Goal: Contribute content: Contribute content

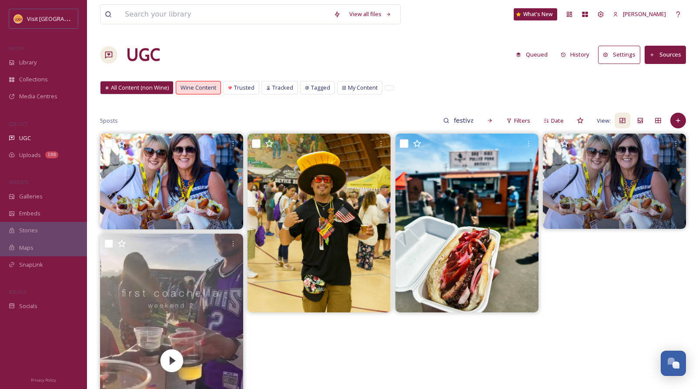
scroll to position [121, 0]
click at [39, 78] on span "Collections" at bounding box center [33, 79] width 29 height 8
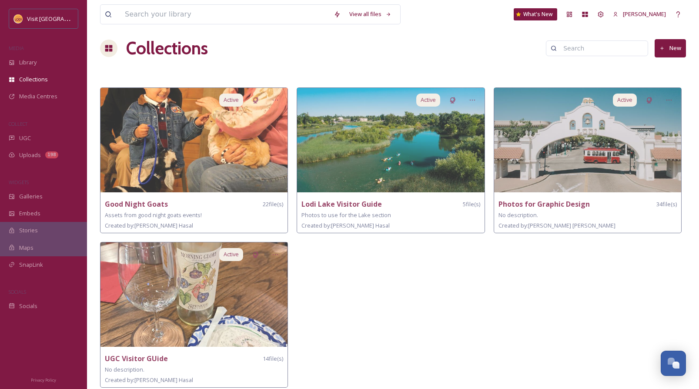
scroll to position [8, 0]
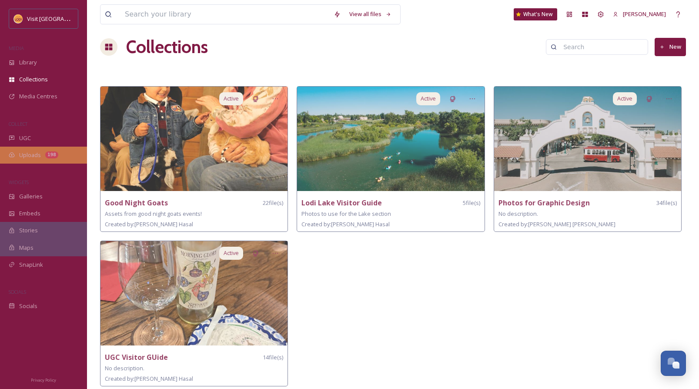
click at [36, 154] on span "Uploads" at bounding box center [30, 155] width 22 height 8
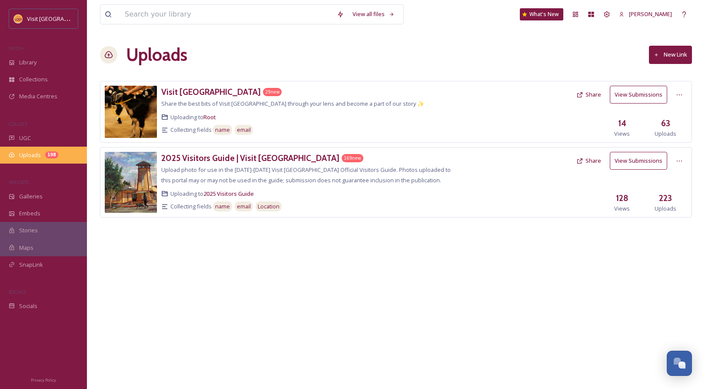
click at [30, 155] on span "Uploads" at bounding box center [30, 155] width 22 height 8
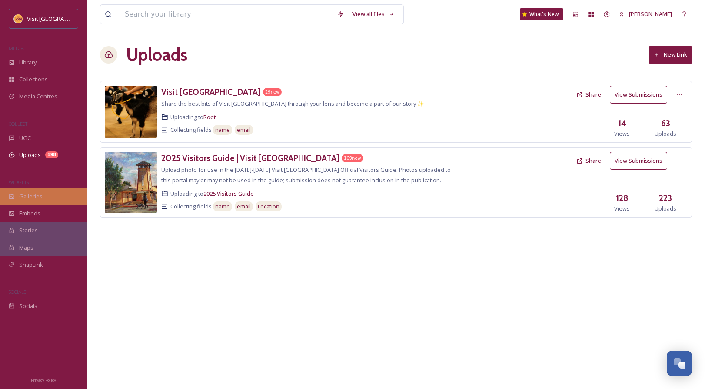
click at [31, 195] on span "Galleries" at bounding box center [30, 196] width 23 height 8
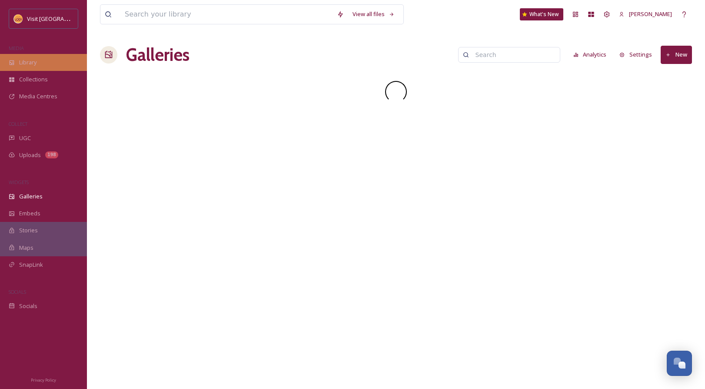
click at [39, 57] on div "Library" at bounding box center [43, 62] width 87 height 17
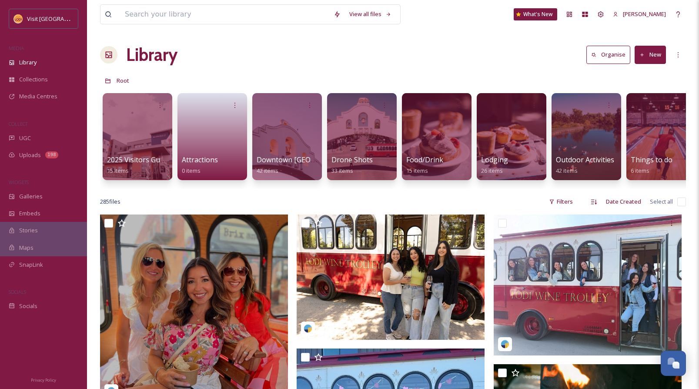
click at [652, 53] on button "New" at bounding box center [649, 55] width 31 height 18
click at [638, 112] on span "Folder" at bounding box center [640, 109] width 17 height 8
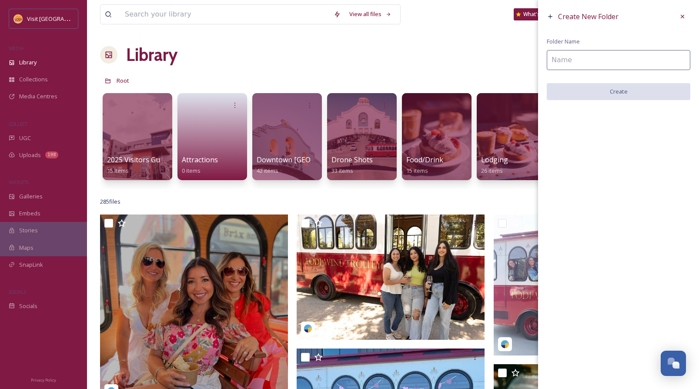
click at [599, 60] on input at bounding box center [618, 60] width 143 height 20
type input "S"
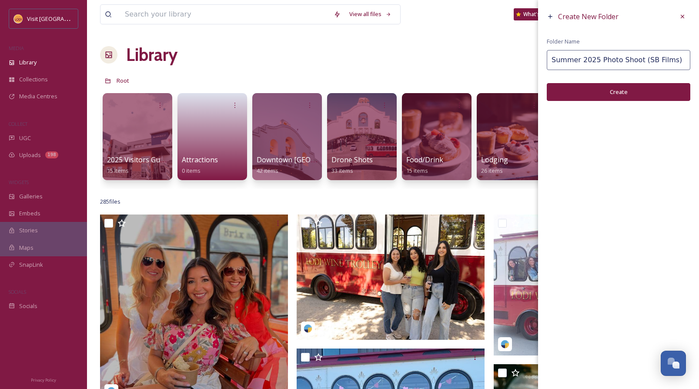
type input "Summer 2025 Photo Shoot (SB Films)"
click at [625, 96] on button "Create" at bounding box center [618, 92] width 143 height 18
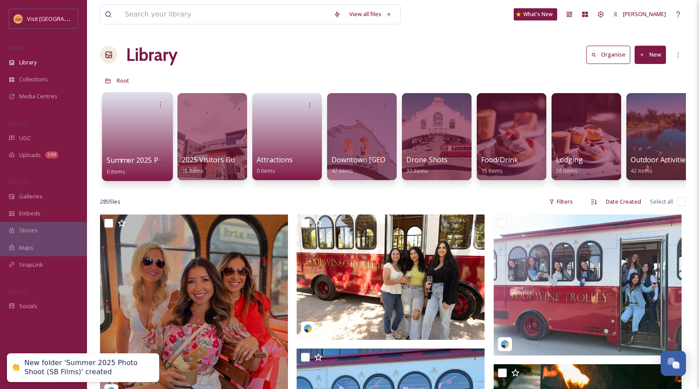
click at [136, 127] on link at bounding box center [138, 134] width 62 height 42
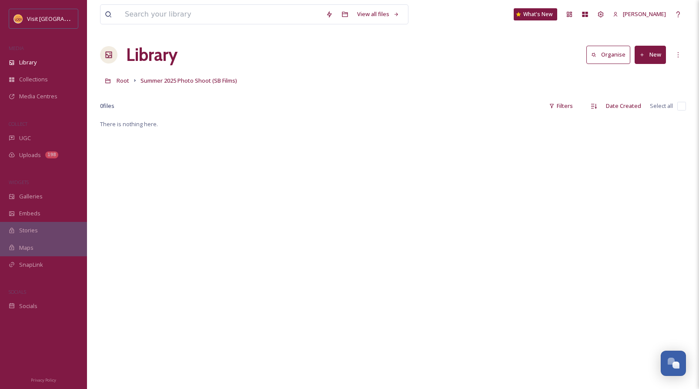
click at [648, 54] on button "New" at bounding box center [649, 55] width 31 height 18
click at [649, 74] on span "File Upload" at bounding box center [646, 75] width 29 height 8
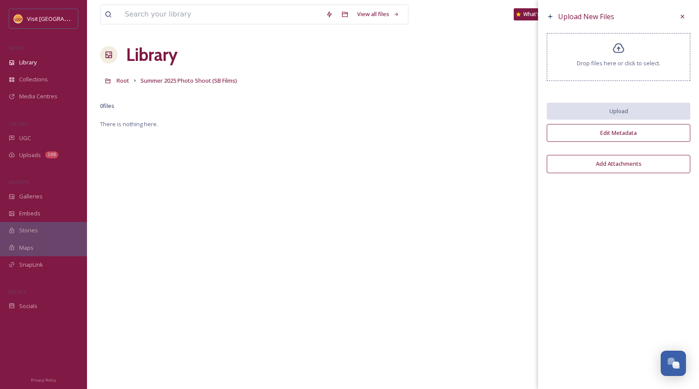
click at [621, 54] on icon at bounding box center [618, 48] width 13 height 13
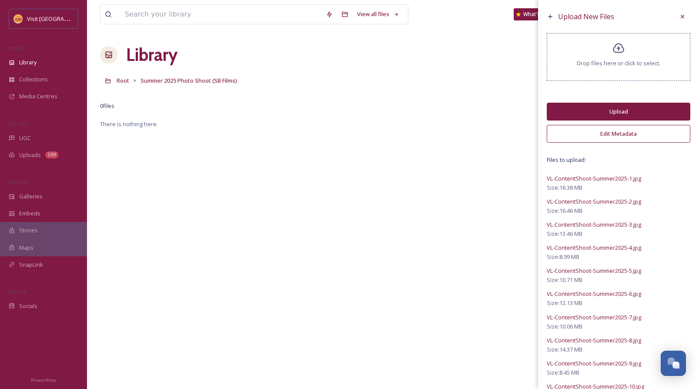
click at [613, 128] on button "Edit Metadata" at bounding box center [618, 134] width 143 height 18
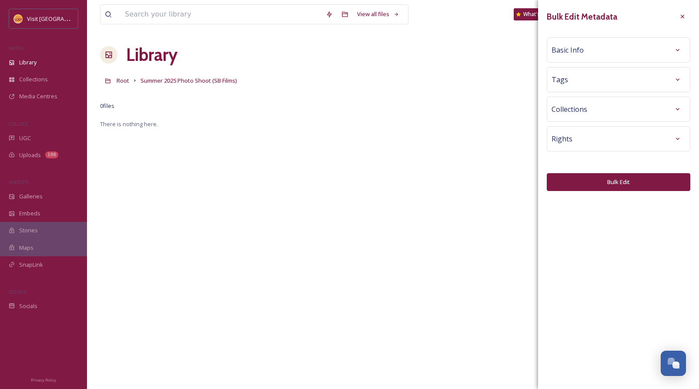
click at [596, 50] on div "Basic Info" at bounding box center [618, 50] width 134 height 16
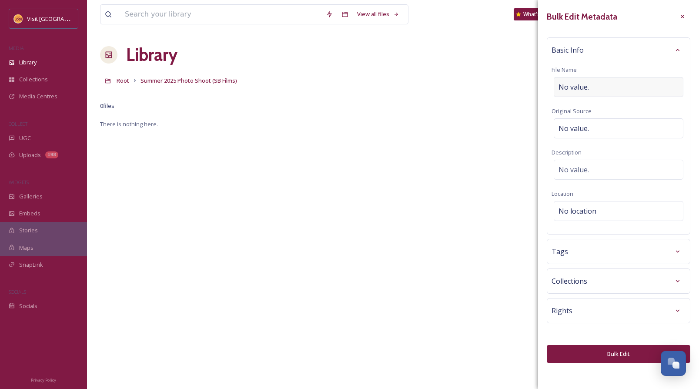
click at [581, 87] on span "No value." at bounding box center [573, 87] width 30 height 10
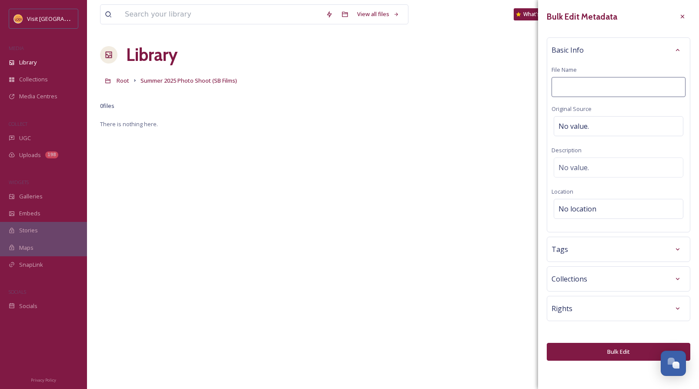
click at [591, 245] on div "Tags" at bounding box center [618, 249] width 134 height 16
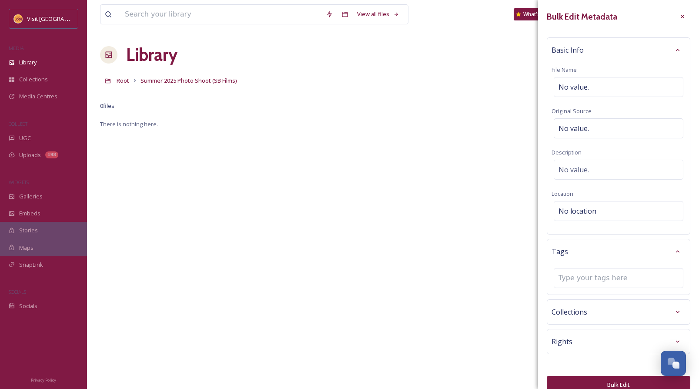
click at [584, 305] on div "Collections" at bounding box center [618, 312] width 134 height 16
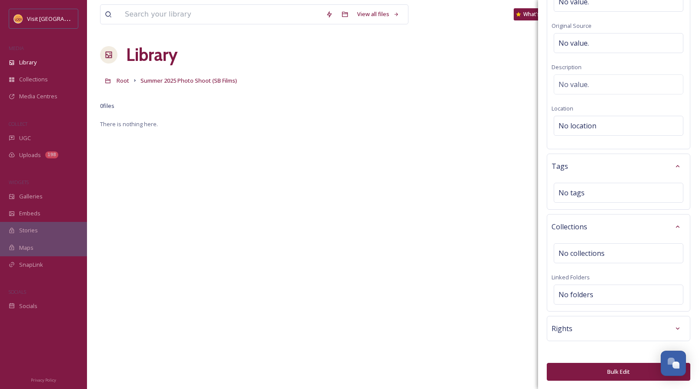
click at [583, 332] on div "Rights" at bounding box center [618, 328] width 134 height 16
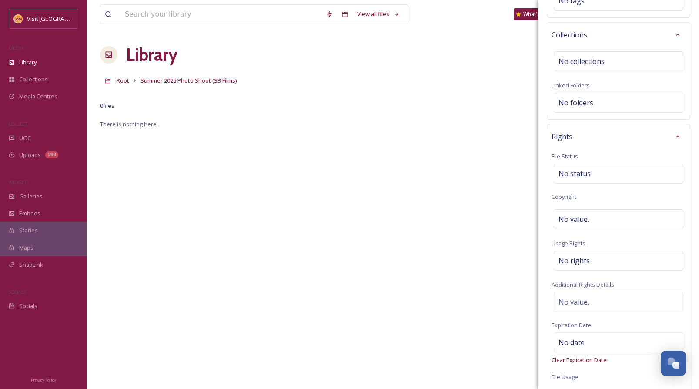
scroll to position [307, 0]
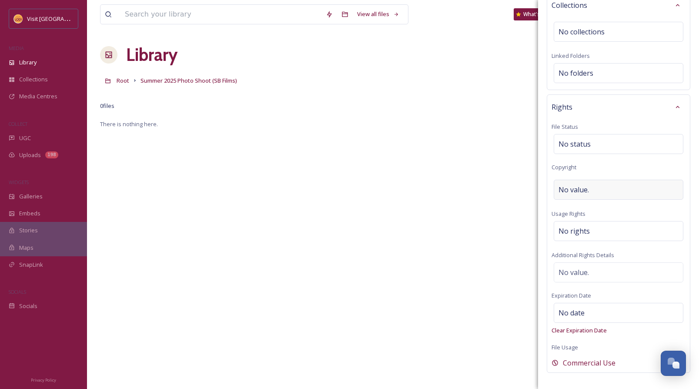
click at [582, 187] on span "No value." at bounding box center [573, 189] width 30 height 10
type input "Visit [GEOGRAPHIC_DATA]"
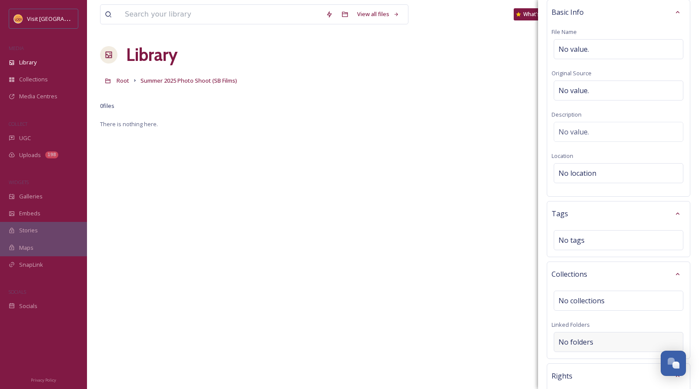
scroll to position [34, 0]
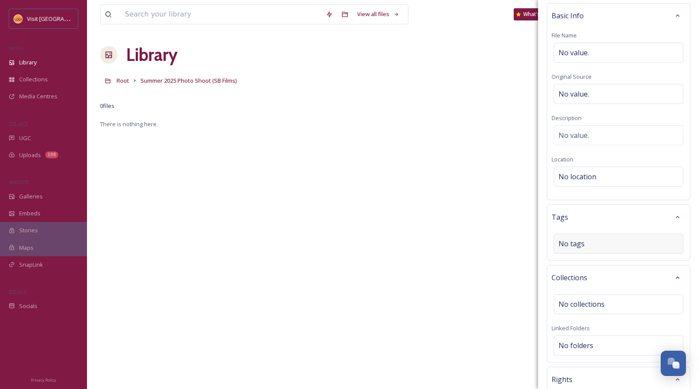
click at [594, 243] on div "No tags" at bounding box center [619, 244] width 130 height 20
type input "sbfilms"
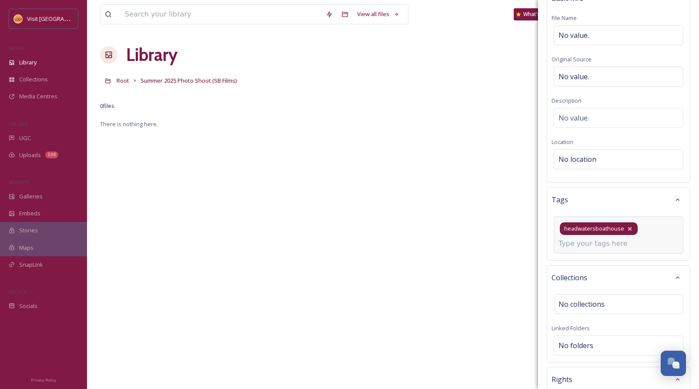
click at [627, 227] on icon at bounding box center [629, 228] width 7 height 7
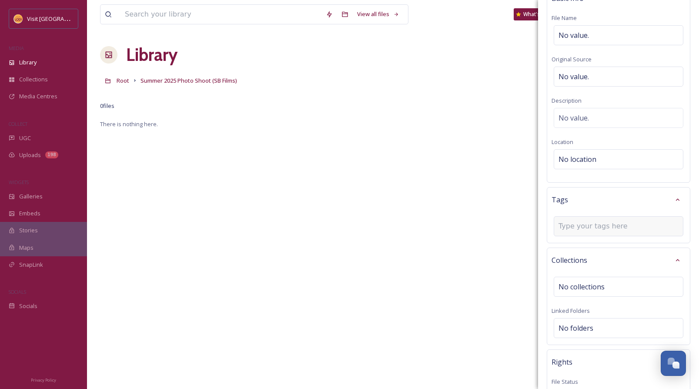
click at [627, 227] on input at bounding box center [601, 226] width 87 height 10
type input "sbfilms"
click at [633, 247] on div "Create " sbfilms "" at bounding box center [618, 246] width 128 height 17
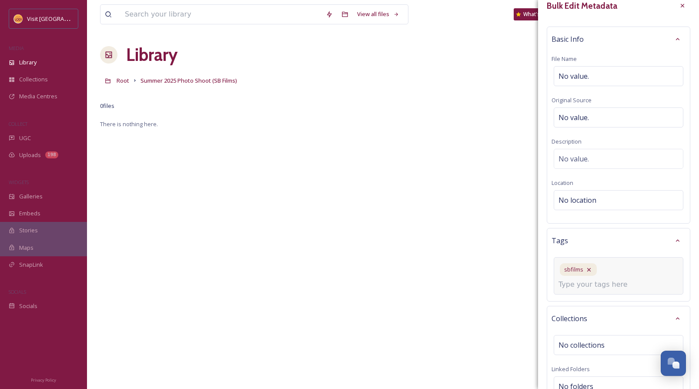
scroll to position [0, 0]
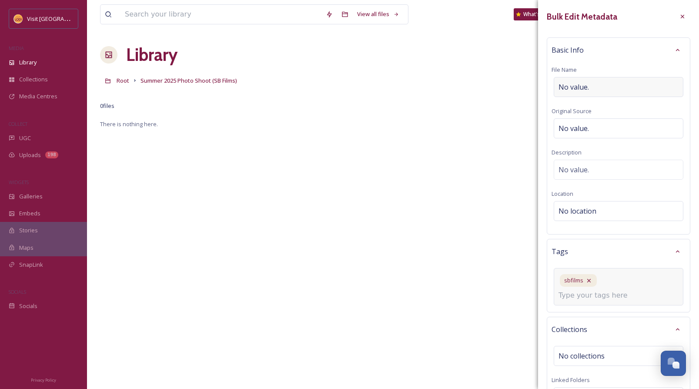
click at [590, 86] on div "No value." at bounding box center [619, 87] width 130 height 20
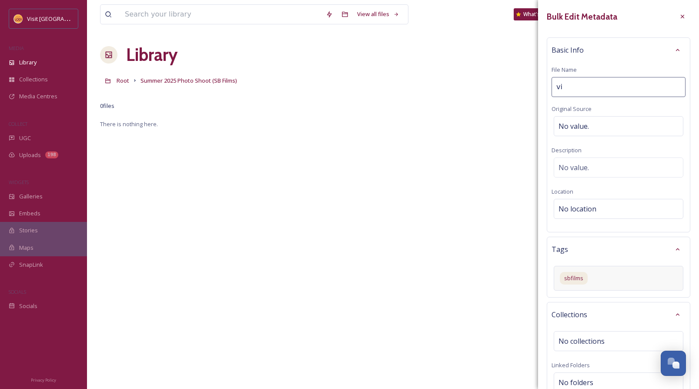
type input "v"
type input "V"
click at [584, 207] on span "No location" at bounding box center [577, 211] width 38 height 10
click at [584, 207] on input at bounding box center [618, 210] width 129 height 19
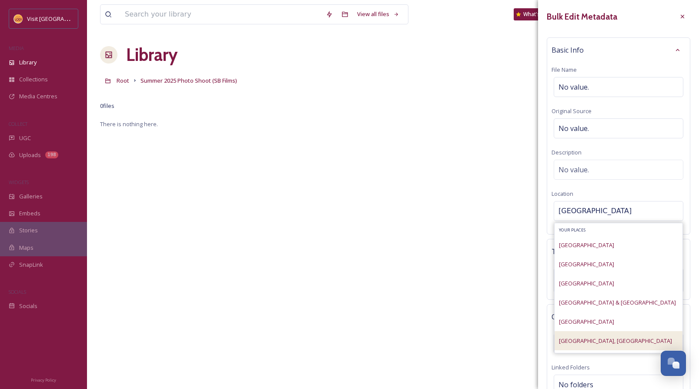
type input "[GEOGRAPHIC_DATA]"
click at [585, 340] on div "[GEOGRAPHIC_DATA], [GEOGRAPHIC_DATA]" at bounding box center [618, 340] width 128 height 19
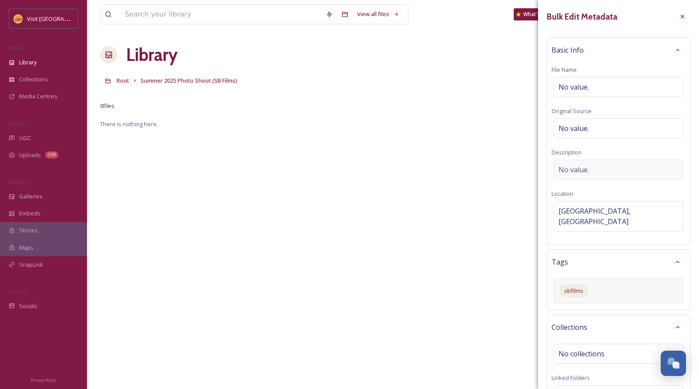
click at [584, 169] on span "No value." at bounding box center [573, 169] width 30 height 10
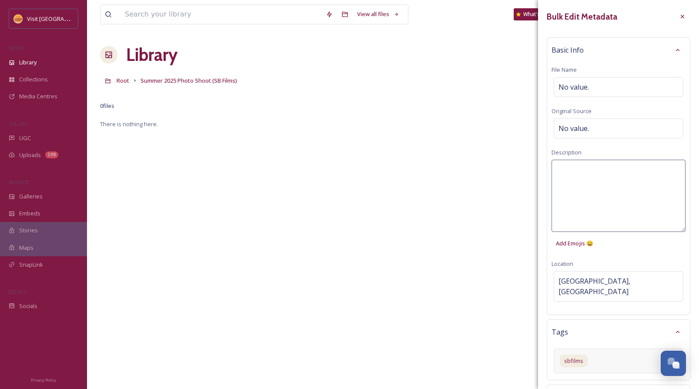
click at [584, 169] on textarea at bounding box center [618, 196] width 134 height 72
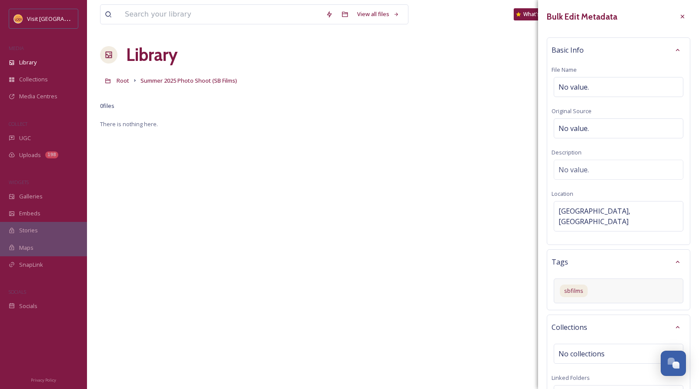
scroll to position [343, 0]
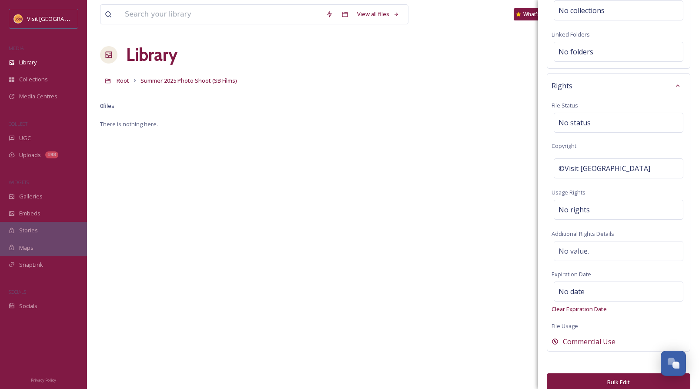
click at [615, 373] on button "Bulk Edit" at bounding box center [618, 382] width 143 height 18
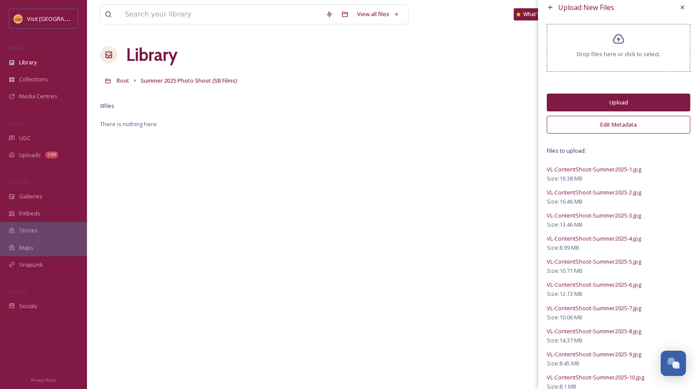
scroll to position [0, 0]
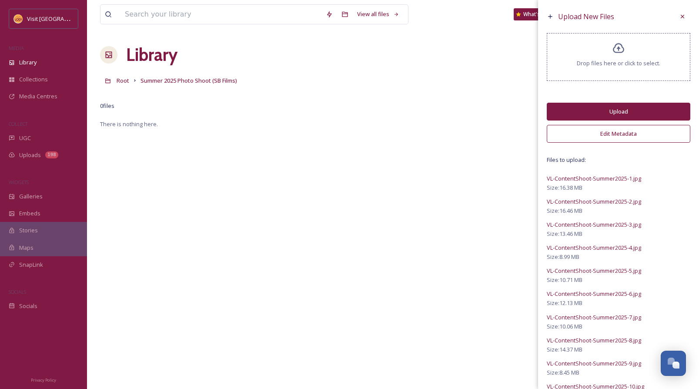
click at [624, 112] on button "Upload" at bounding box center [618, 112] width 143 height 18
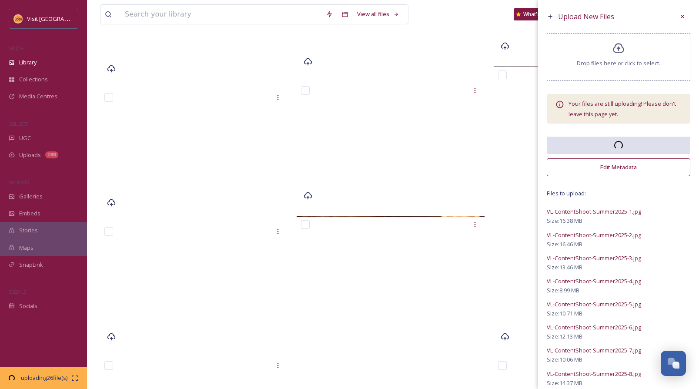
scroll to position [1066, 0]
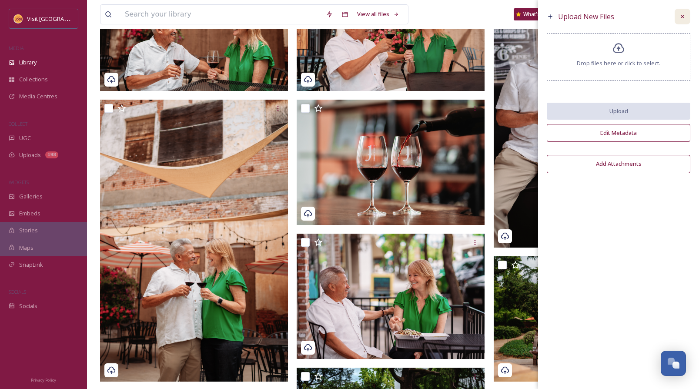
click at [684, 15] on icon at bounding box center [682, 16] width 3 height 3
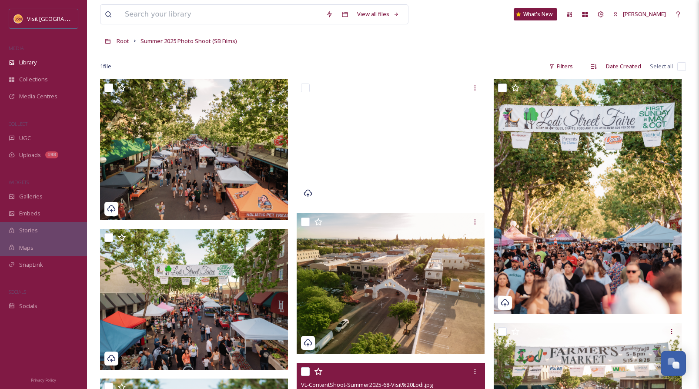
scroll to position [37, 0]
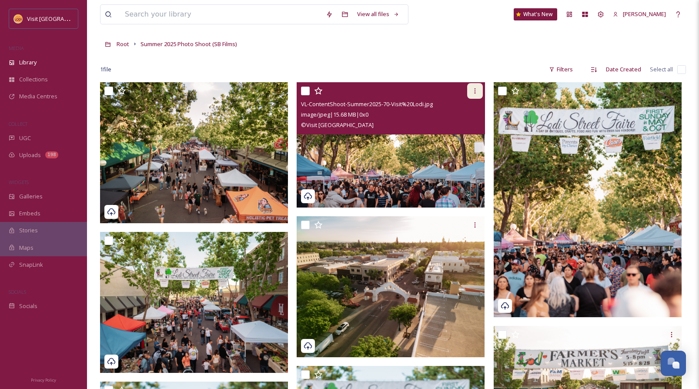
click at [475, 90] on icon at bounding box center [474, 90] width 7 height 7
click at [384, 170] on img at bounding box center [391, 144] width 188 height 125
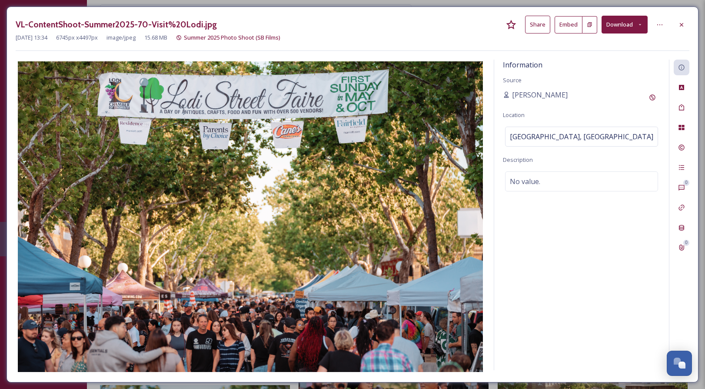
click at [545, 26] on button "Share" at bounding box center [537, 25] width 25 height 18
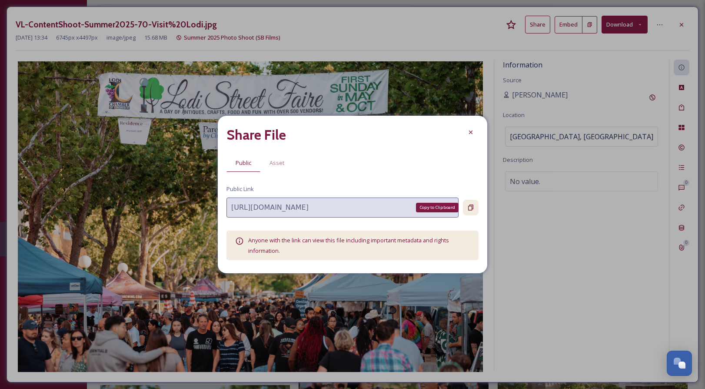
click at [470, 206] on icon at bounding box center [470, 208] width 5 height 6
click at [472, 133] on icon at bounding box center [470, 132] width 7 height 7
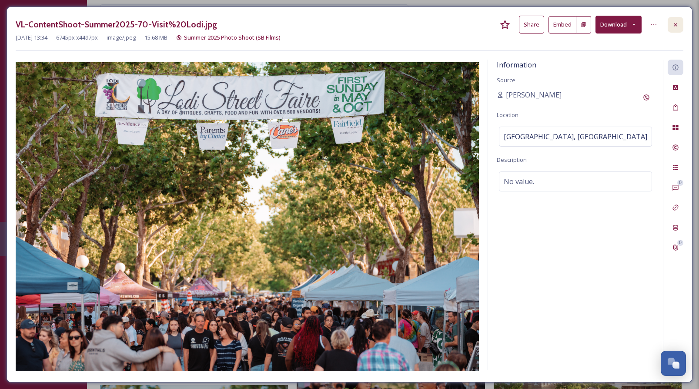
click at [677, 28] on div at bounding box center [675, 25] width 16 height 16
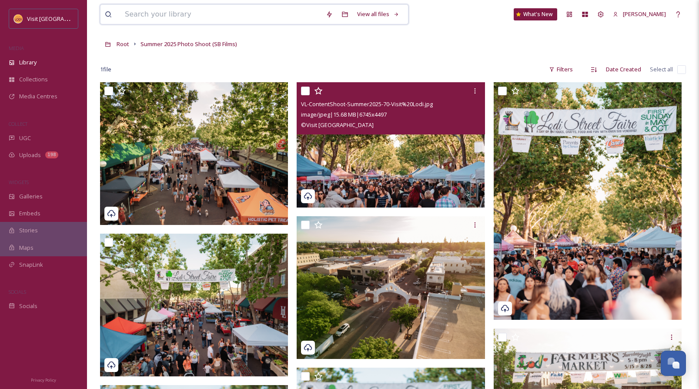
click at [173, 17] on input at bounding box center [220, 14] width 201 height 19
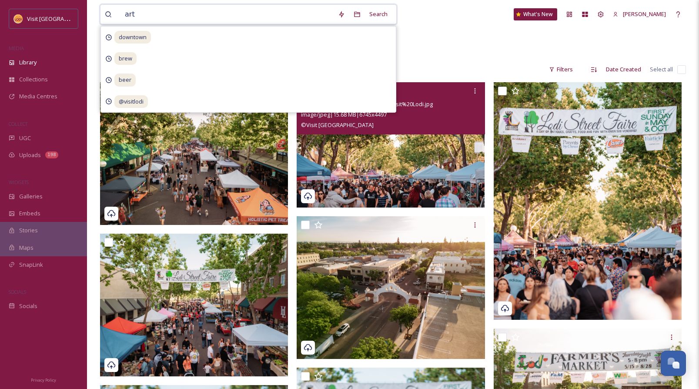
type input "arts"
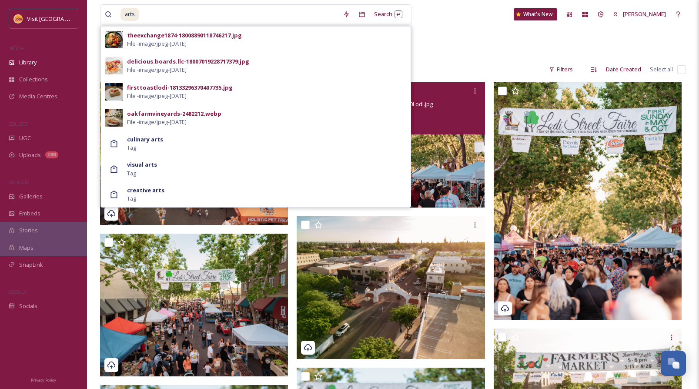
click at [434, 36] on div "Root Summer 2025 Photo Shoot (SB Films)" at bounding box center [393, 44] width 586 height 17
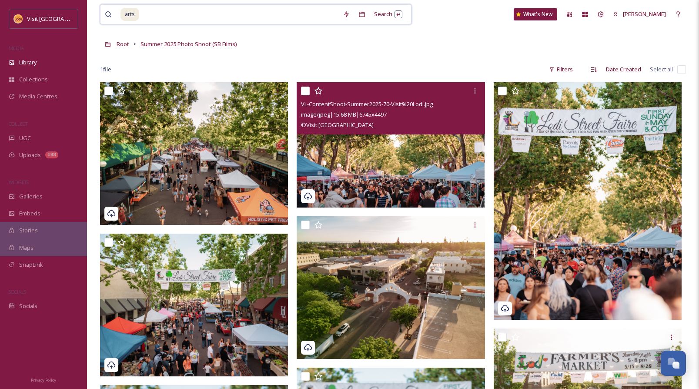
click at [240, 17] on input at bounding box center [239, 14] width 198 height 19
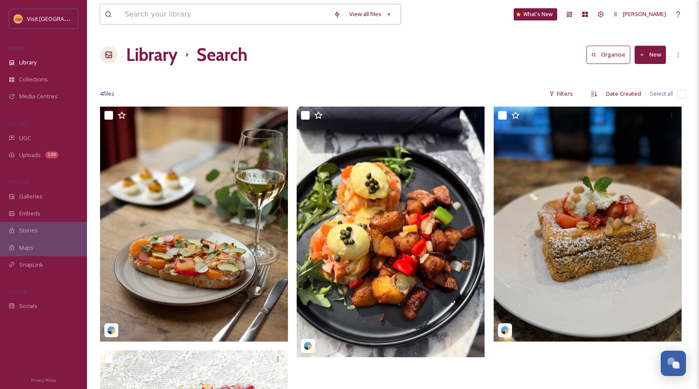
click at [169, 14] on input at bounding box center [224, 14] width 209 height 19
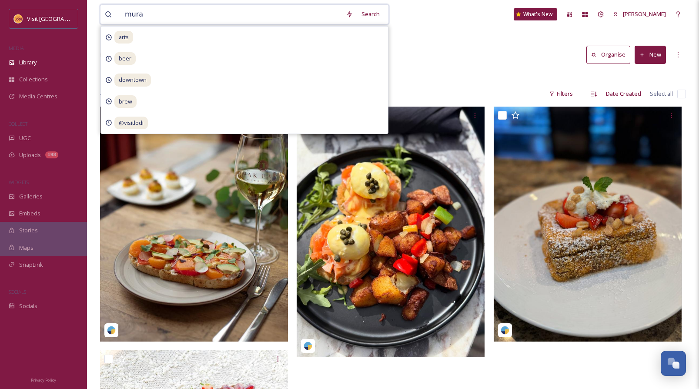
type input "mural"
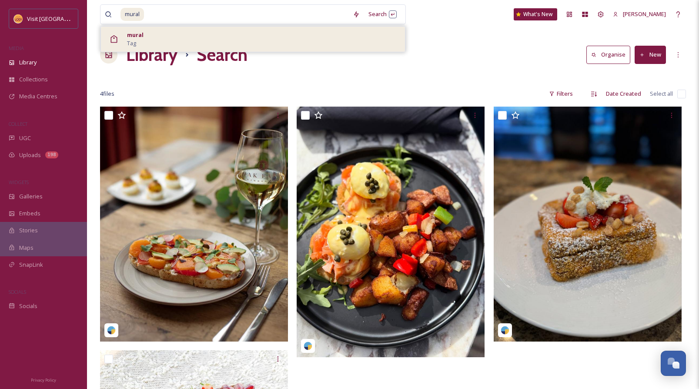
click at [380, 38] on div "mural Tag" at bounding box center [264, 39] width 274 height 17
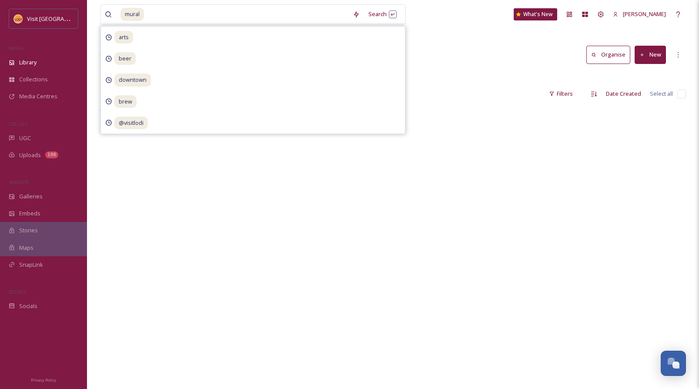
click at [457, 40] on div "mural Search arts beer downtown brew @visitlodi What's [GEOGRAPHIC_DATA][PERSON…" at bounding box center [393, 247] width 612 height 495
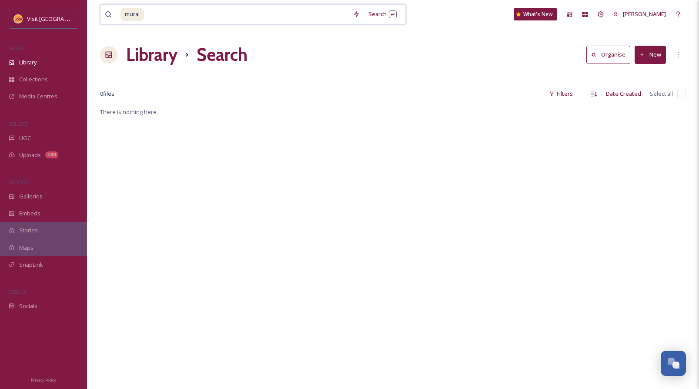
click at [287, 20] on input at bounding box center [247, 14] width 204 height 19
click at [197, 8] on input at bounding box center [247, 14] width 204 height 19
type input "m"
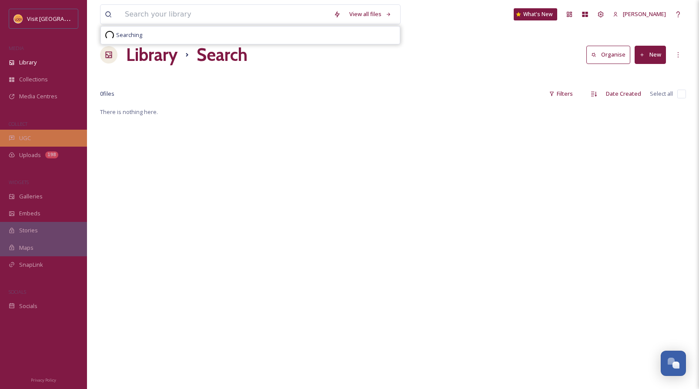
click at [21, 141] on div "UGC" at bounding box center [43, 138] width 87 height 17
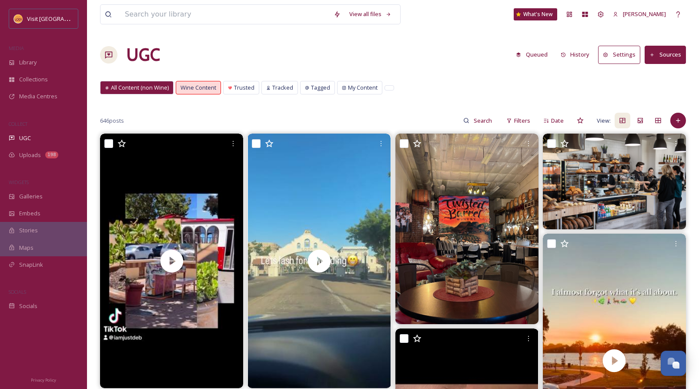
click at [159, 92] on div "All Content (non Wine)" at bounding box center [136, 87] width 73 height 13
click at [484, 121] on input at bounding box center [483, 120] width 28 height 17
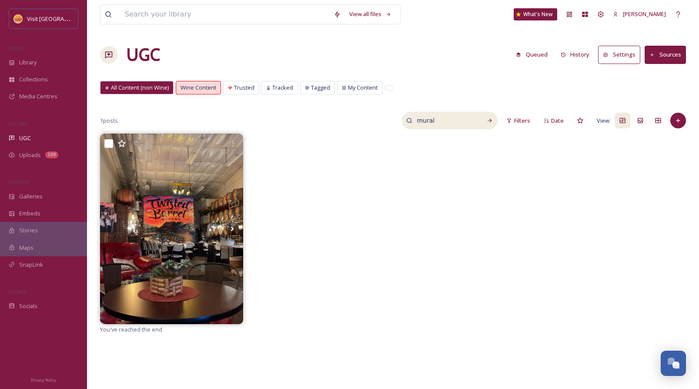
click at [443, 120] on input "mural" at bounding box center [444, 120] width 65 height 17
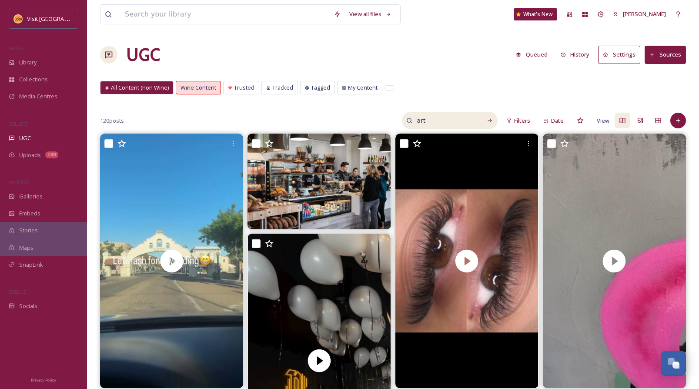
click at [436, 124] on input "art" at bounding box center [444, 120] width 65 height 17
type input "museum"
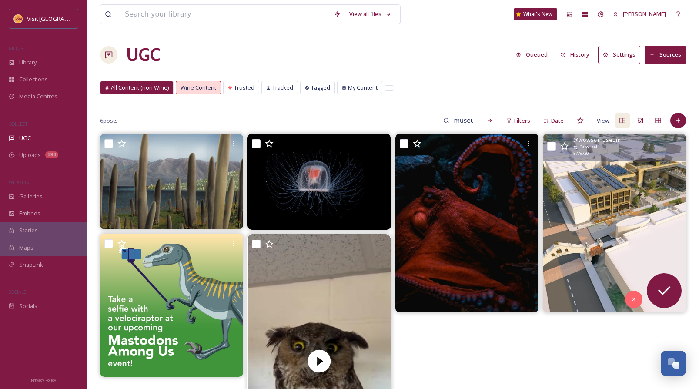
click at [632, 209] on img at bounding box center [614, 222] width 143 height 179
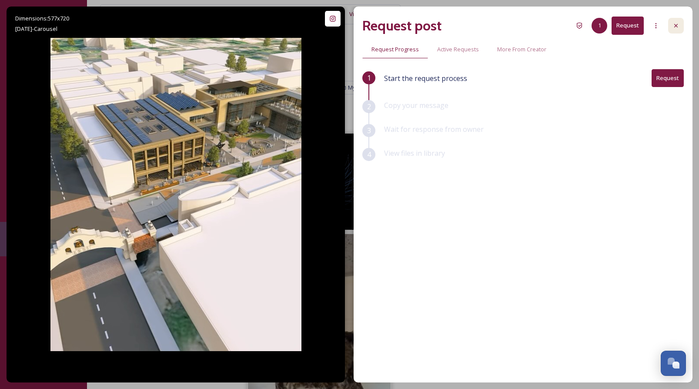
click at [673, 26] on icon at bounding box center [675, 25] width 7 height 7
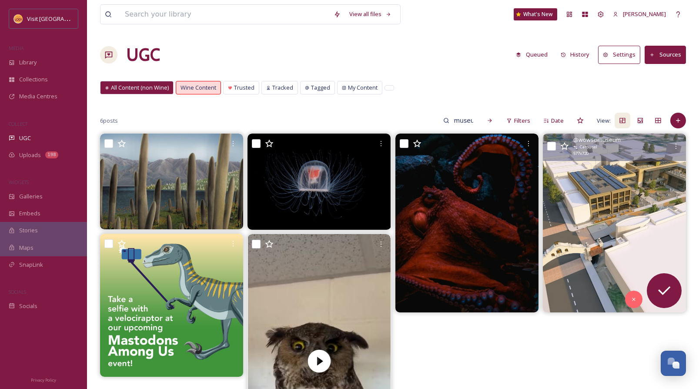
click at [562, 177] on img at bounding box center [614, 222] width 143 height 179
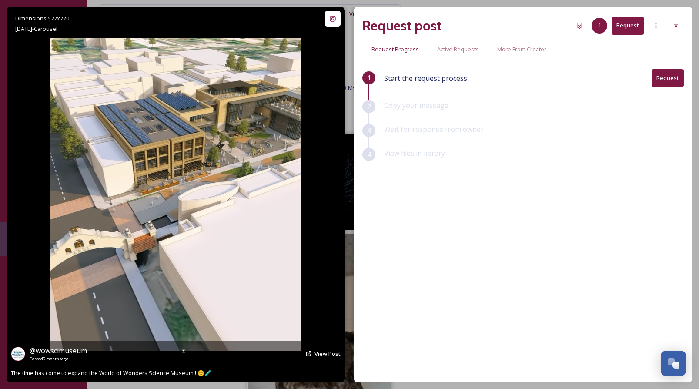
click at [289, 132] on img at bounding box center [175, 194] width 251 height 313
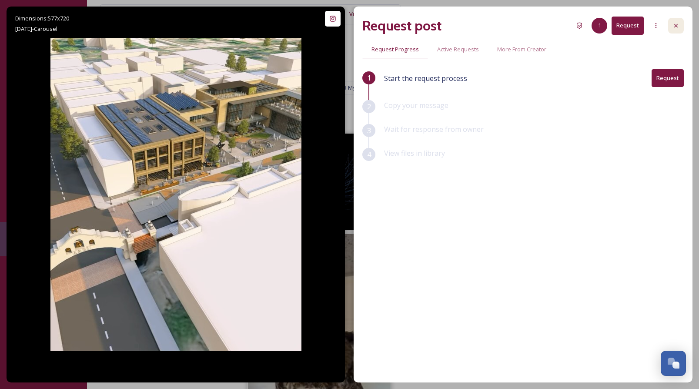
click at [676, 28] on icon at bounding box center [675, 25] width 7 height 7
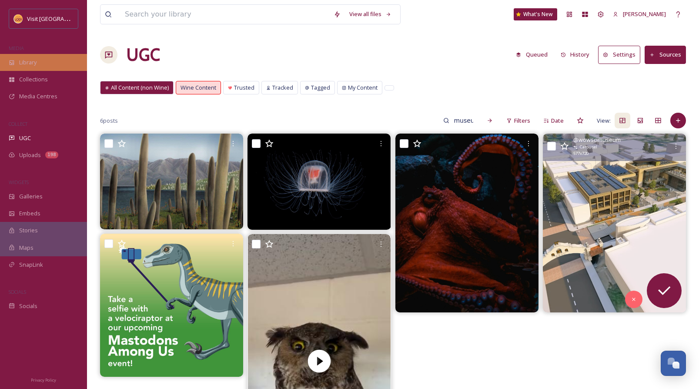
click at [37, 59] on div "Library" at bounding box center [43, 62] width 87 height 17
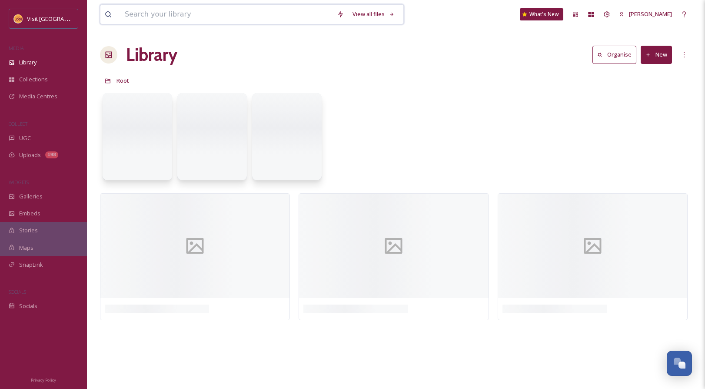
click at [180, 19] on input at bounding box center [226, 14] width 212 height 19
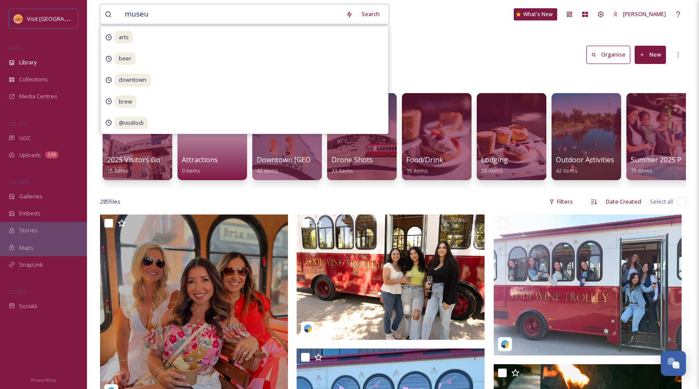
type input "museum"
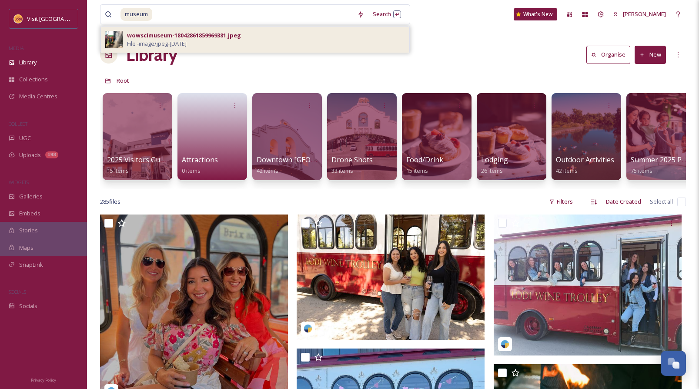
click at [176, 42] on span "File - image/jpeg - [DATE]" at bounding box center [157, 44] width 60 height 8
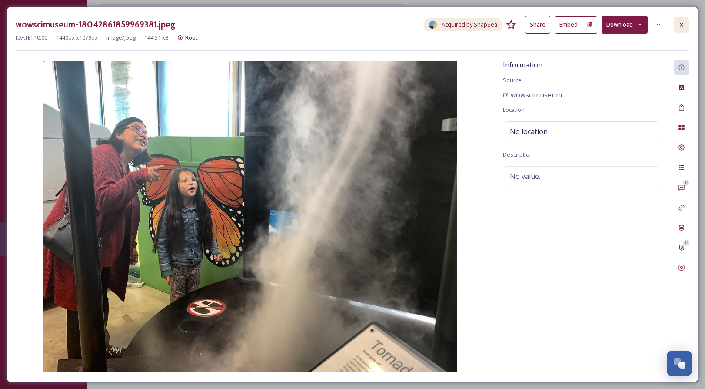
click at [682, 23] on icon at bounding box center [681, 24] width 7 height 7
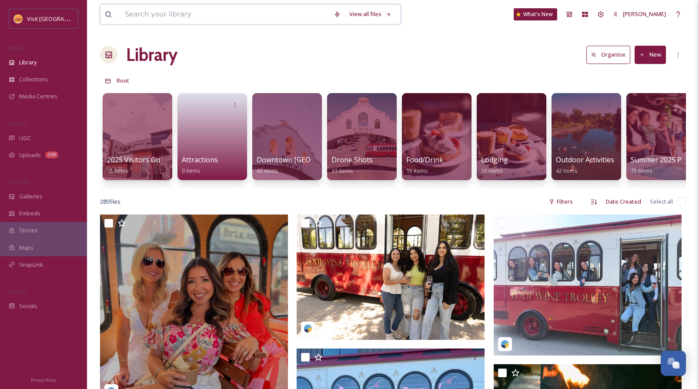
click at [210, 18] on input at bounding box center [224, 14] width 209 height 19
type input "music"
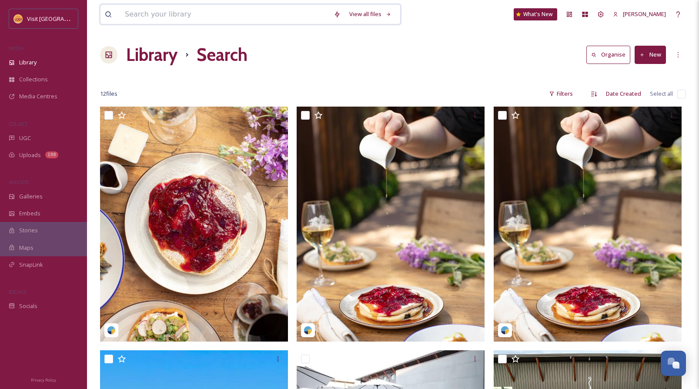
click at [181, 18] on input at bounding box center [224, 14] width 209 height 19
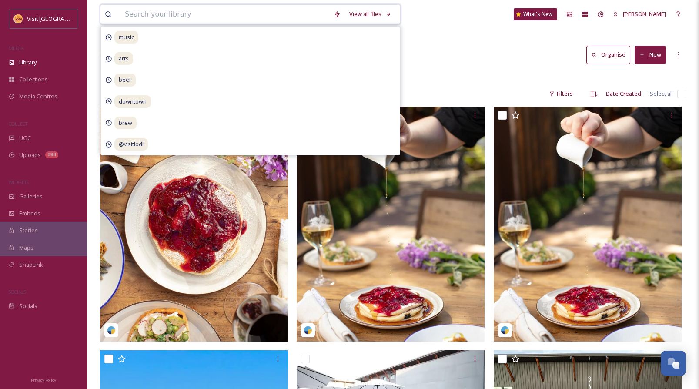
click at [186, 13] on input at bounding box center [224, 14] width 209 height 19
type input "performance"
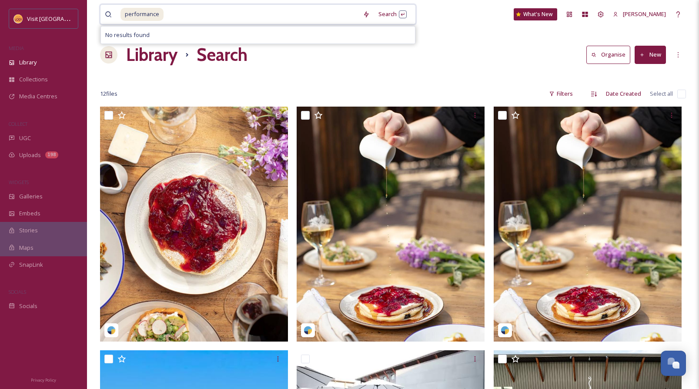
click at [186, 13] on input at bounding box center [261, 14] width 194 height 19
type input "p"
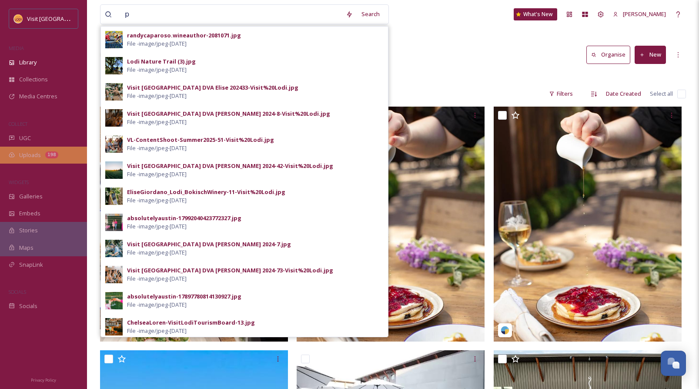
click at [35, 156] on span "Uploads" at bounding box center [30, 155] width 22 height 8
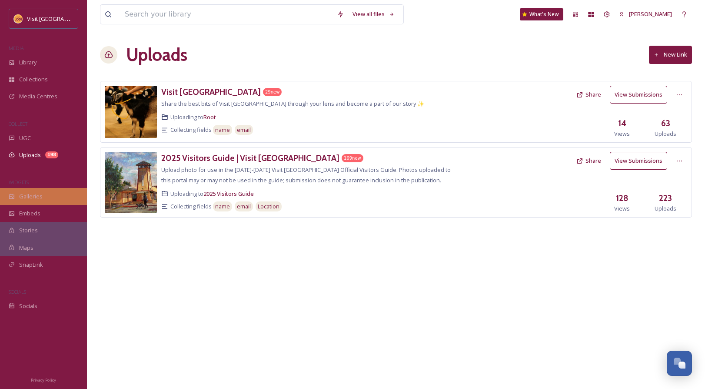
click at [37, 203] on div "Galleries" at bounding box center [43, 196] width 87 height 17
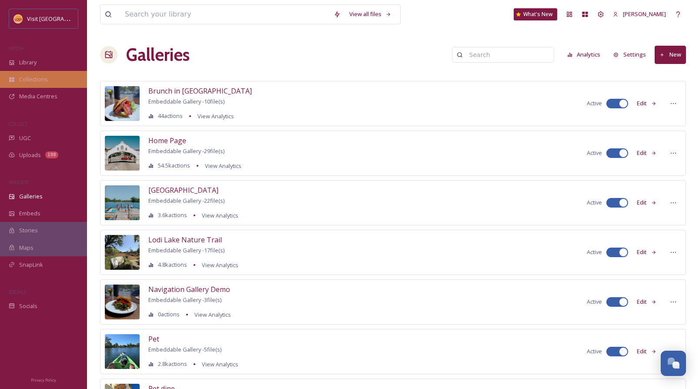
click at [45, 83] on div "Collections" at bounding box center [43, 79] width 87 height 17
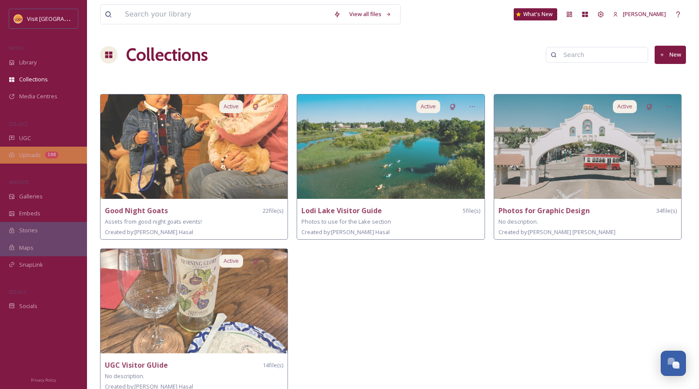
click at [39, 154] on span "Uploads" at bounding box center [30, 155] width 22 height 8
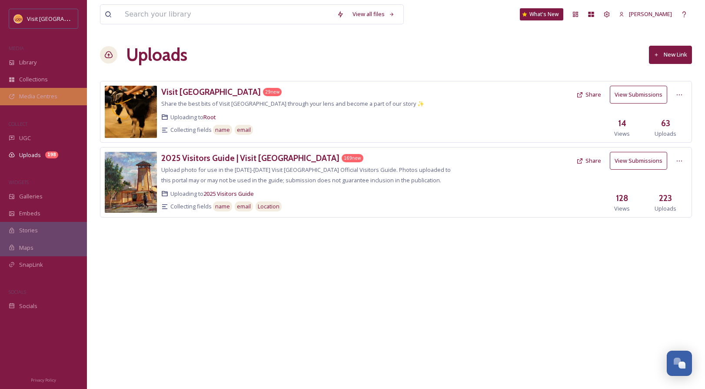
click at [35, 100] on span "Media Centres" at bounding box center [38, 96] width 38 height 8
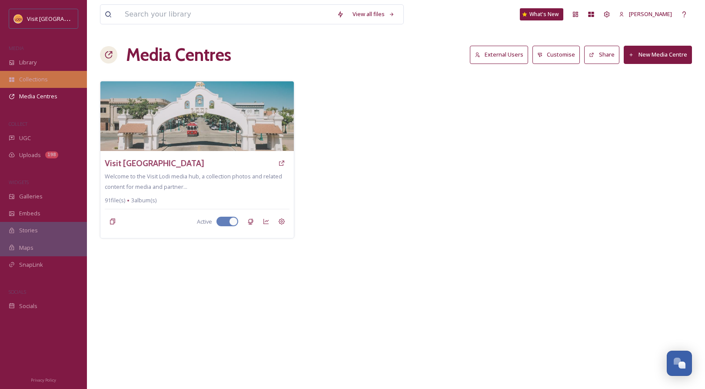
click at [35, 77] on span "Collections" at bounding box center [33, 79] width 29 height 8
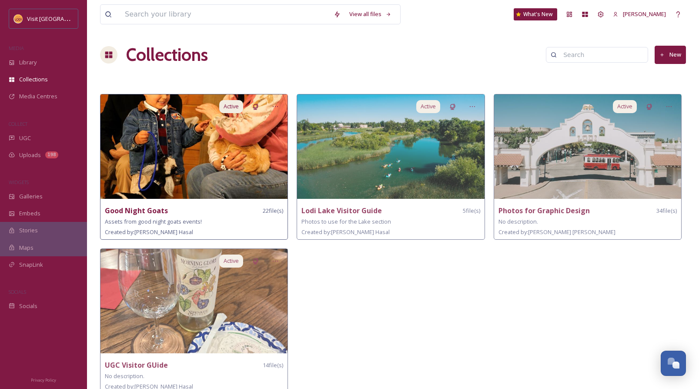
scroll to position [8, 0]
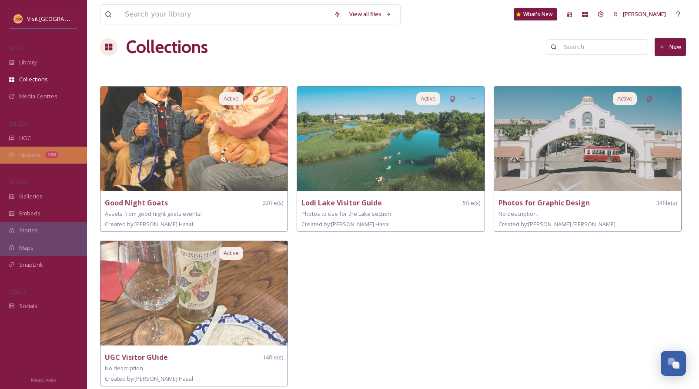
click at [26, 154] on span "Uploads" at bounding box center [30, 155] width 22 height 8
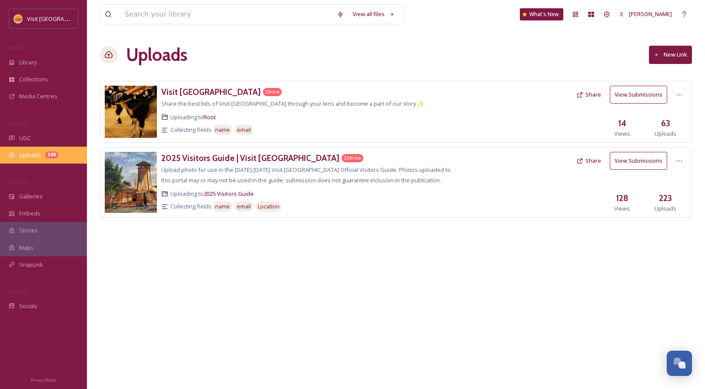
click at [34, 155] on span "Uploads" at bounding box center [30, 155] width 22 height 8
click at [32, 138] on div "UGC" at bounding box center [43, 138] width 87 height 17
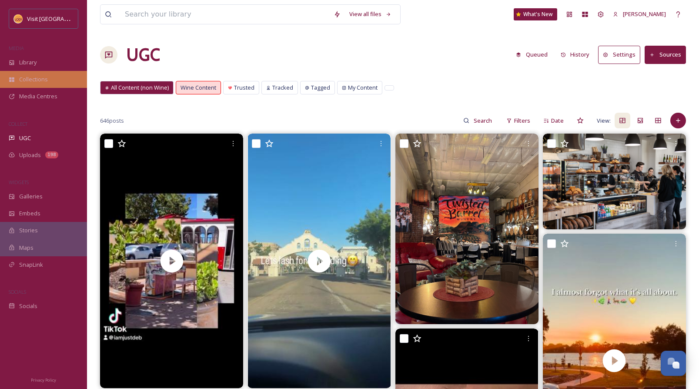
click at [37, 72] on div "Collections" at bounding box center [43, 79] width 87 height 17
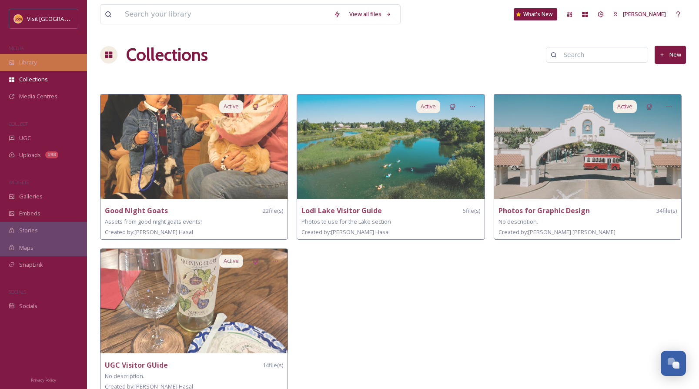
click at [37, 61] on span "Library" at bounding box center [27, 62] width 17 height 8
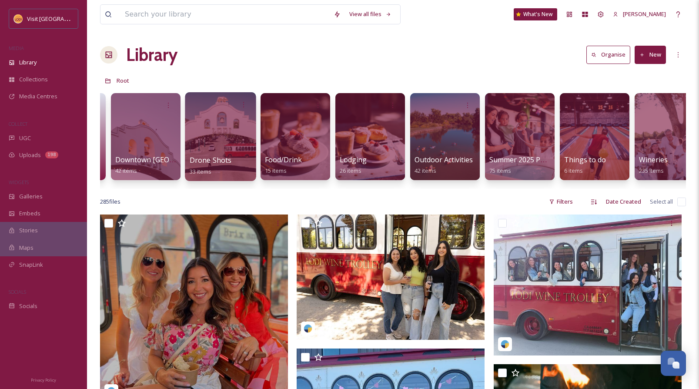
scroll to position [0, 162]
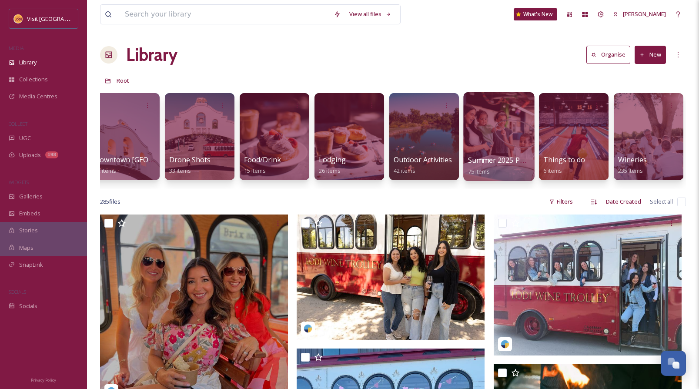
click at [494, 115] on div at bounding box center [498, 136] width 71 height 89
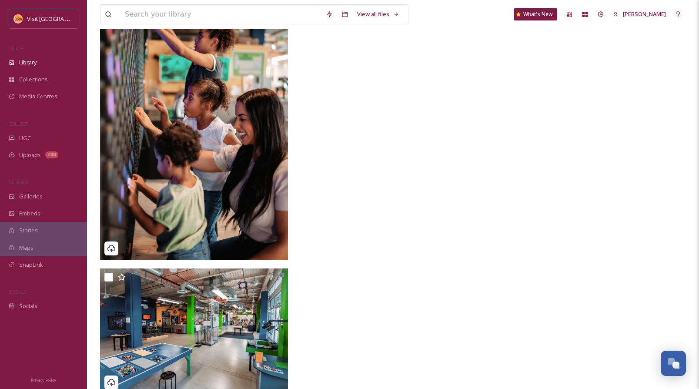
scroll to position [4668, 0]
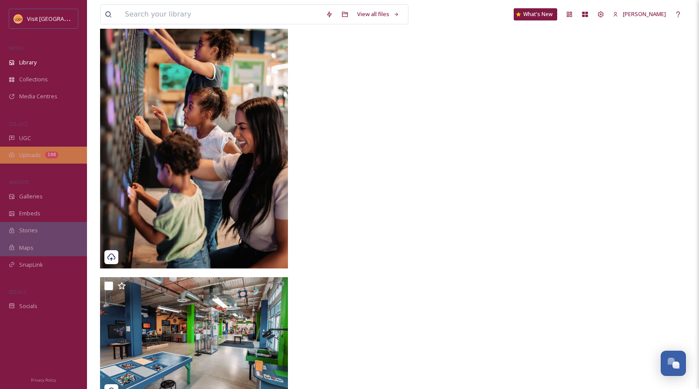
click at [34, 157] on span "Uploads" at bounding box center [30, 155] width 22 height 8
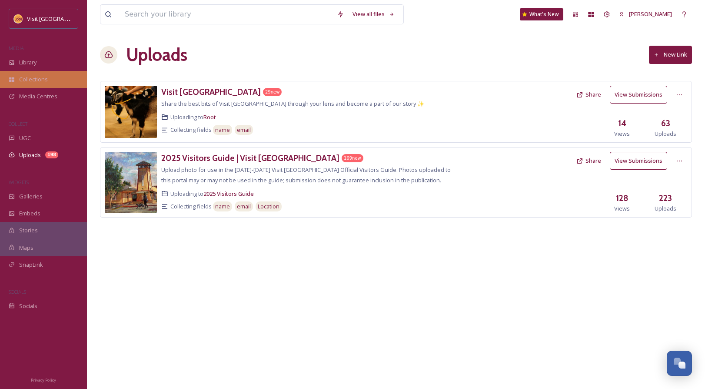
click at [32, 79] on span "Collections" at bounding box center [33, 79] width 29 height 8
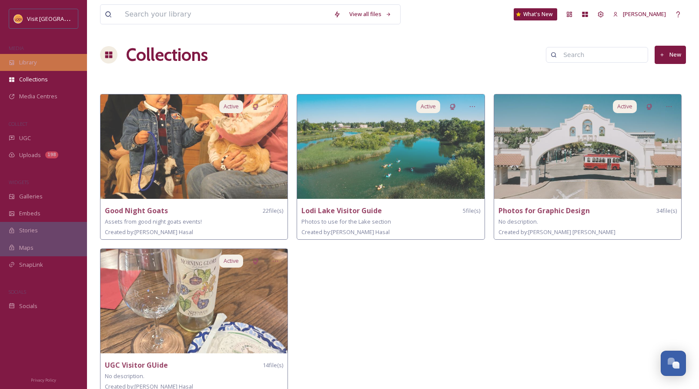
click at [32, 60] on span "Library" at bounding box center [27, 62] width 17 height 8
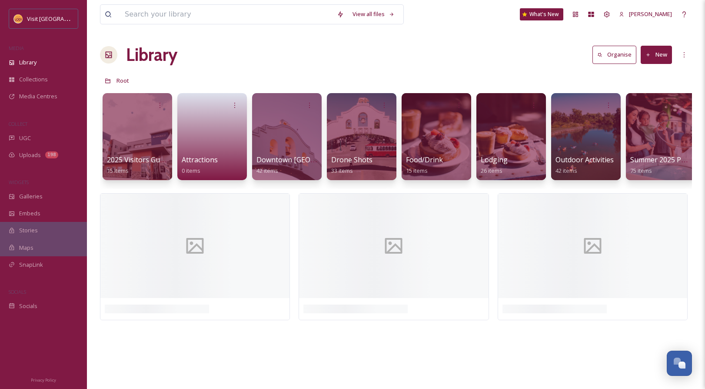
click at [658, 56] on button "New" at bounding box center [656, 55] width 31 height 18
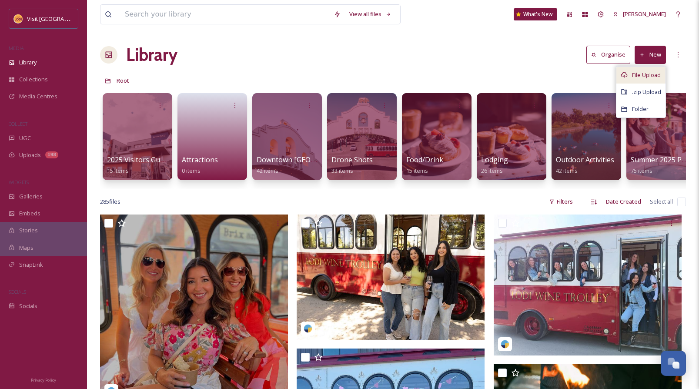
click at [649, 76] on span "File Upload" at bounding box center [646, 75] width 29 height 8
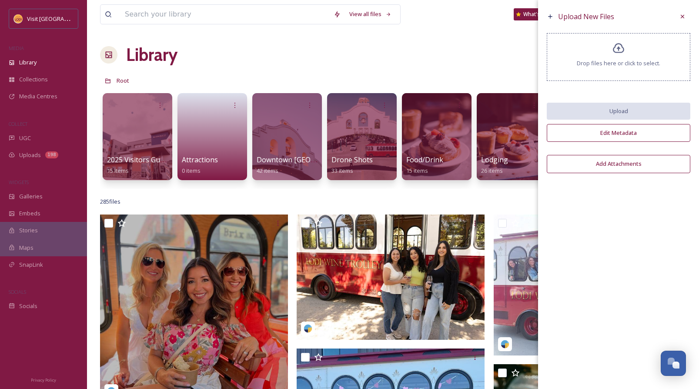
click at [612, 47] on icon at bounding box center [618, 48] width 13 height 13
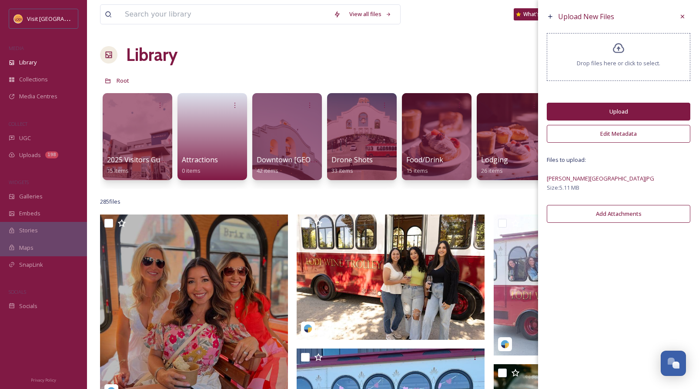
click at [608, 132] on button "Edit Metadata" at bounding box center [618, 134] width 143 height 18
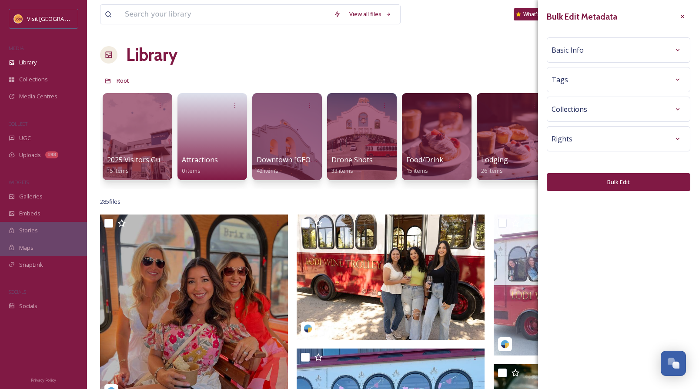
click at [580, 46] on span "Basic Info" at bounding box center [567, 50] width 32 height 10
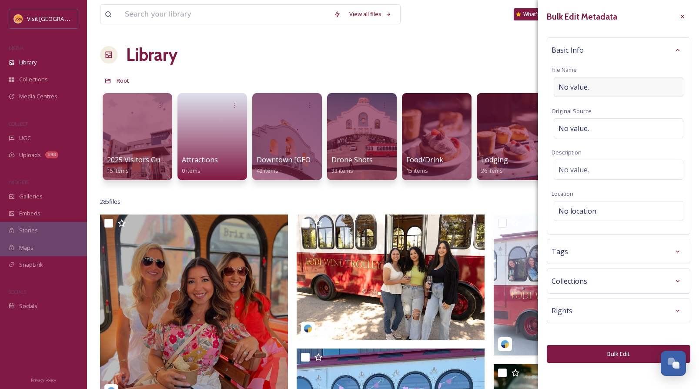
click at [580, 87] on span "No value." at bounding box center [573, 87] width 30 height 10
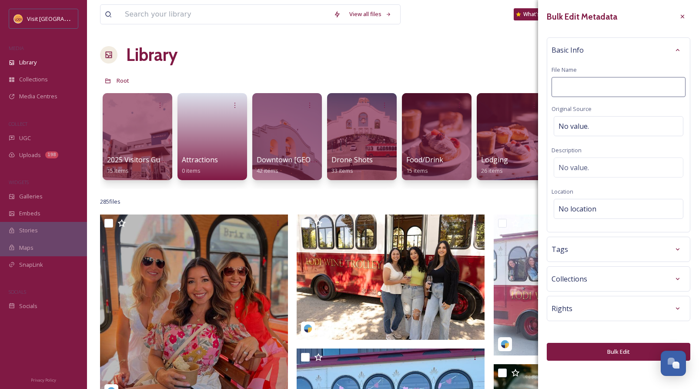
click at [580, 87] on input at bounding box center [618, 87] width 134 height 20
click at [561, 86] on input "Sj Historical Society" at bounding box center [618, 87] width 134 height 20
type input "San [PERSON_NAME] Count Historical Society"
click at [604, 311] on div "Rights" at bounding box center [618, 308] width 134 height 16
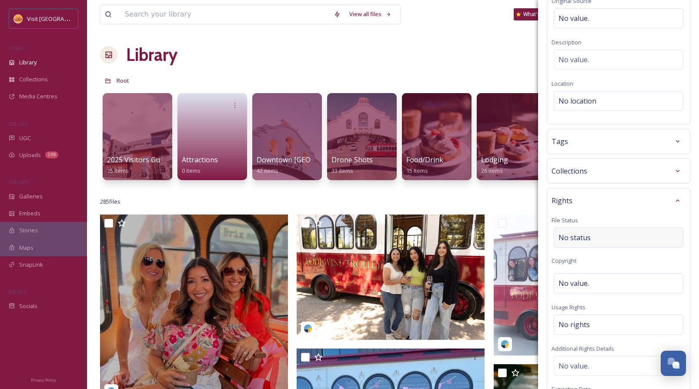
scroll to position [147, 0]
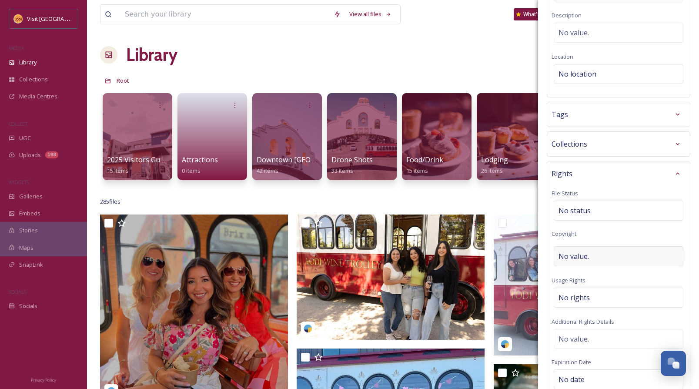
click at [579, 260] on span "No value." at bounding box center [573, 256] width 30 height 10
type input "Visit [GEOGRAPHIC_DATA]"
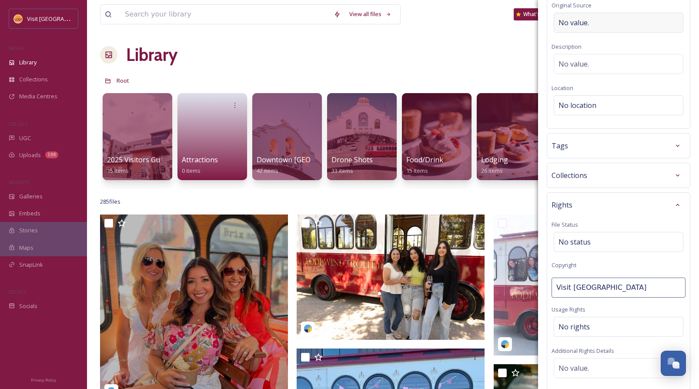
scroll to position [243, 0]
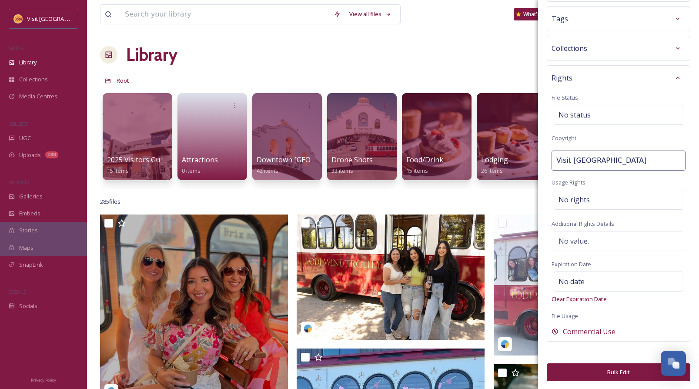
click at [623, 369] on button "Bulk Edit" at bounding box center [618, 372] width 143 height 18
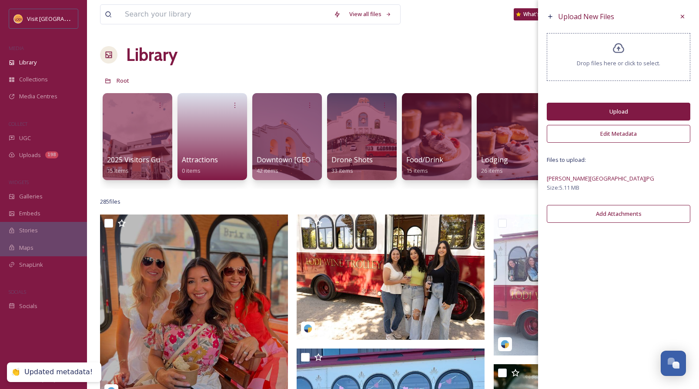
click at [610, 113] on button "Upload" at bounding box center [618, 112] width 143 height 18
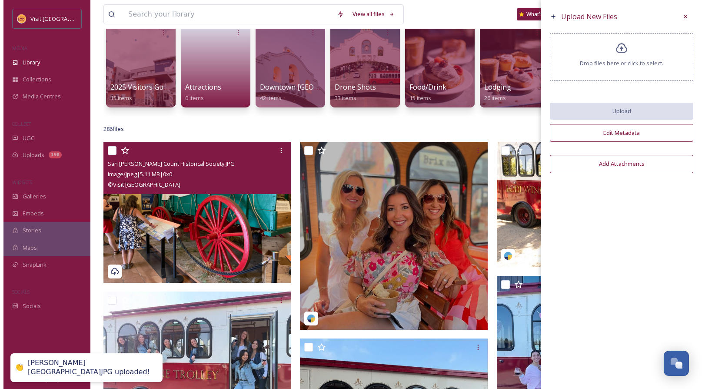
scroll to position [79, 0]
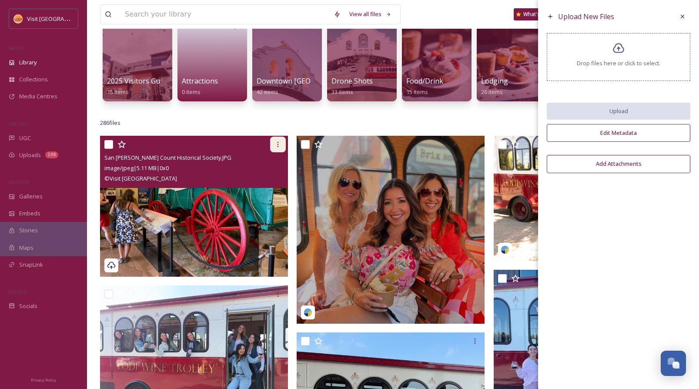
click at [279, 148] on icon at bounding box center [277, 144] width 7 height 7
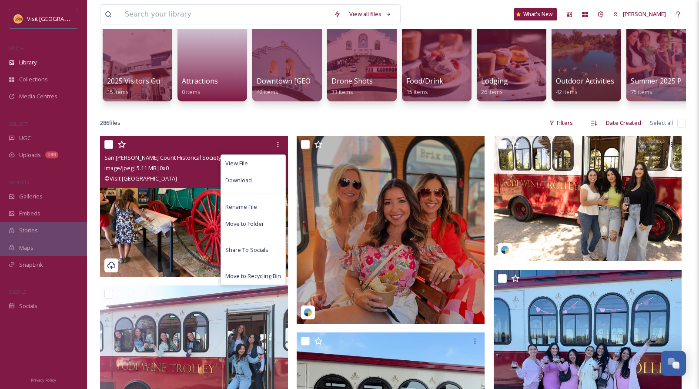
click at [183, 230] on img at bounding box center [194, 206] width 188 height 141
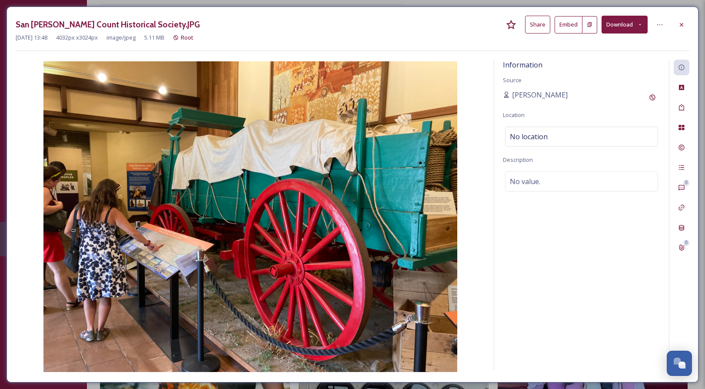
click at [536, 27] on button "Share" at bounding box center [537, 25] width 25 height 18
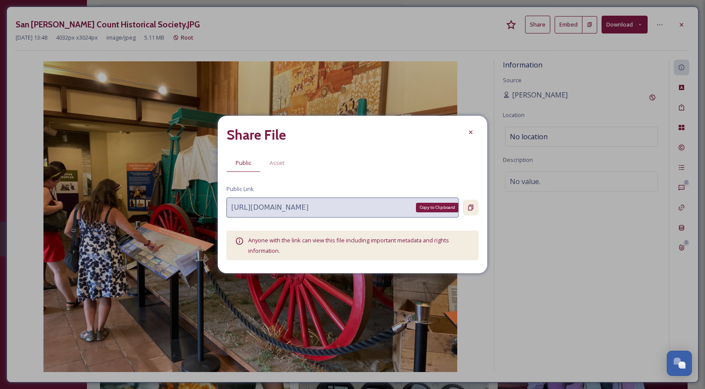
click at [472, 208] on icon at bounding box center [470, 208] width 5 height 6
